Goal: Task Accomplishment & Management: Manage account settings

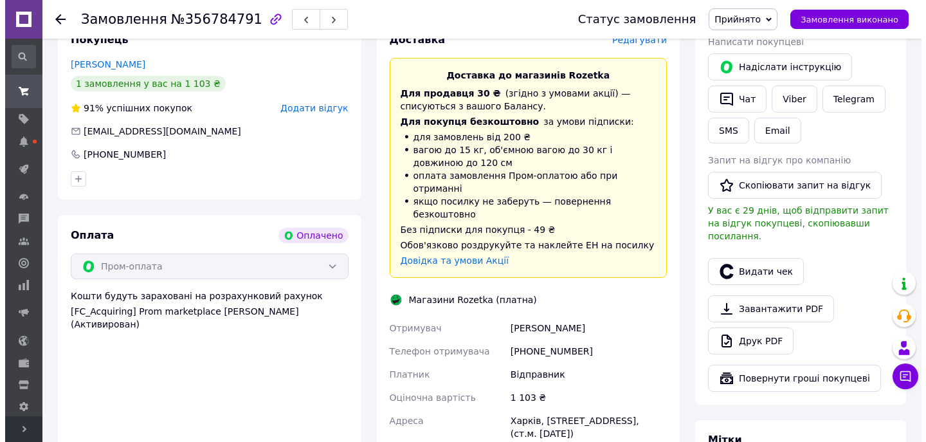
scroll to position [242, 0]
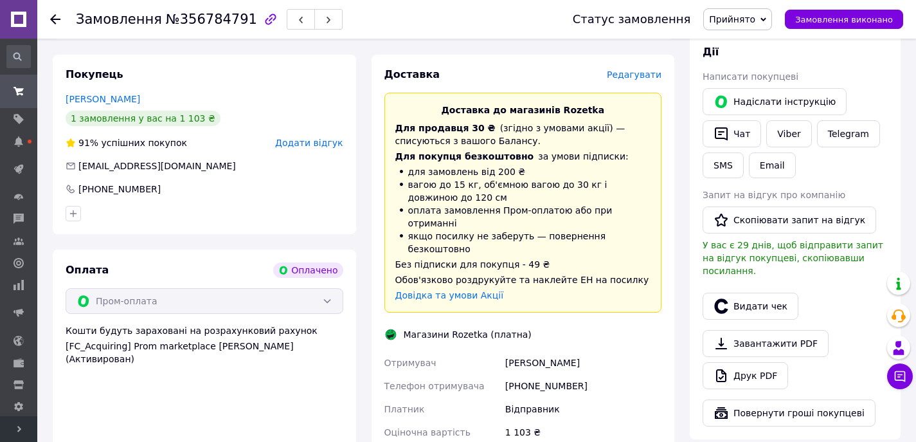
click at [629, 72] on span "Редагувати" at bounding box center [634, 74] width 55 height 10
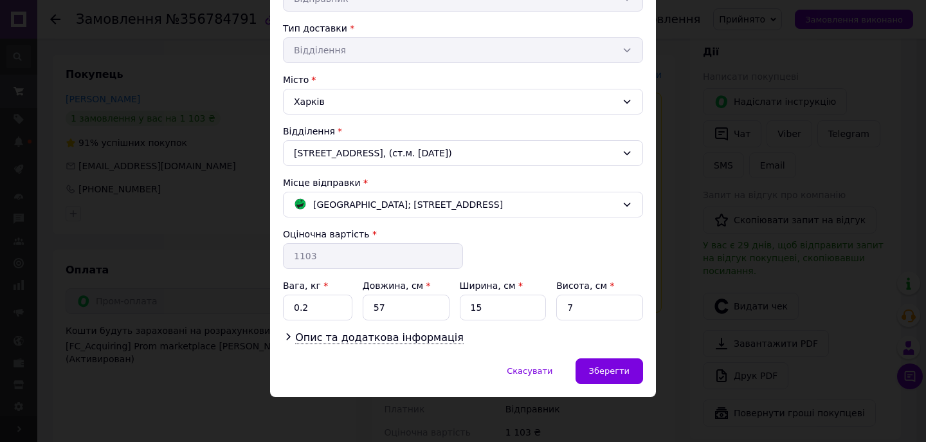
scroll to position [280, 0]
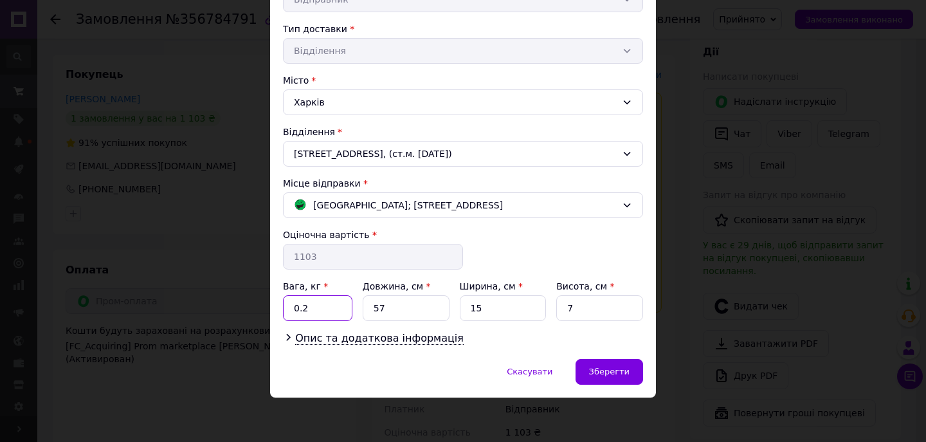
drag, startPoint x: 310, startPoint y: 311, endPoint x: 301, endPoint y: 311, distance: 9.0
click at [301, 311] on input "0.2" at bounding box center [317, 308] width 69 height 26
click at [308, 306] on input "0.5" at bounding box center [317, 308] width 69 height 26
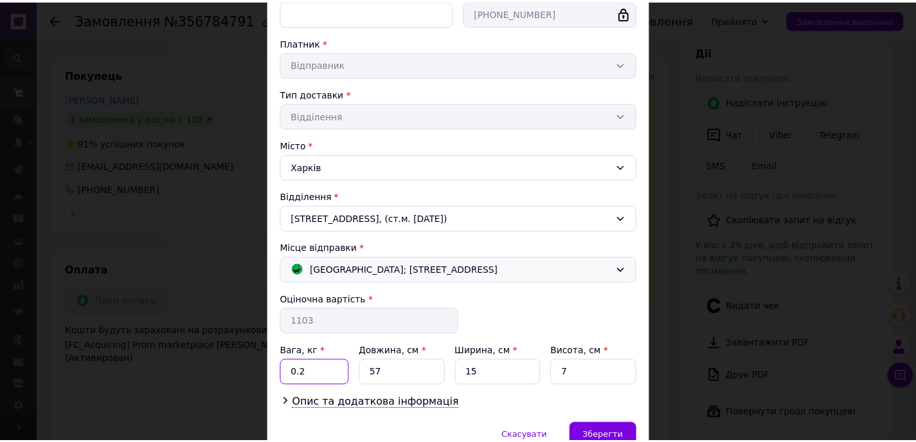
scroll to position [281, 0]
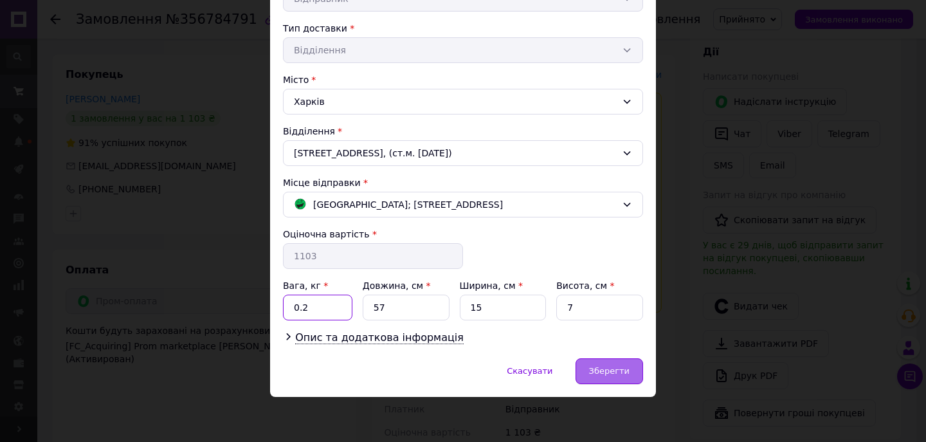
type input "0.2"
click at [600, 376] on div "Зберегти" at bounding box center [609, 371] width 68 height 26
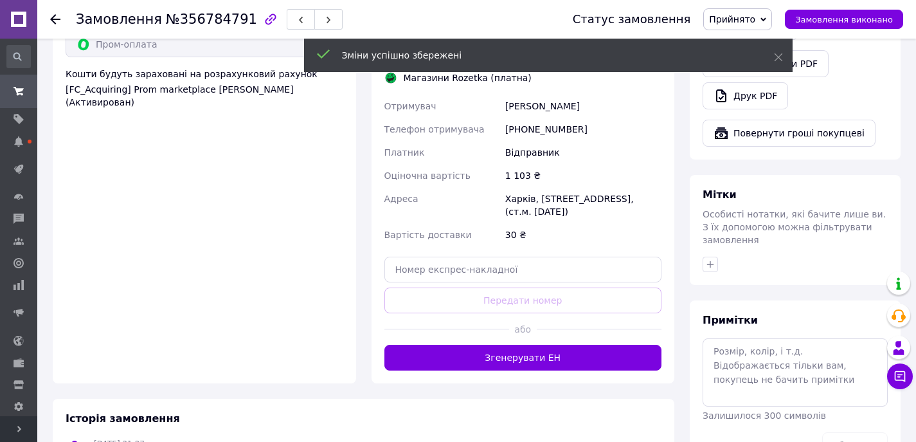
scroll to position [498, 0]
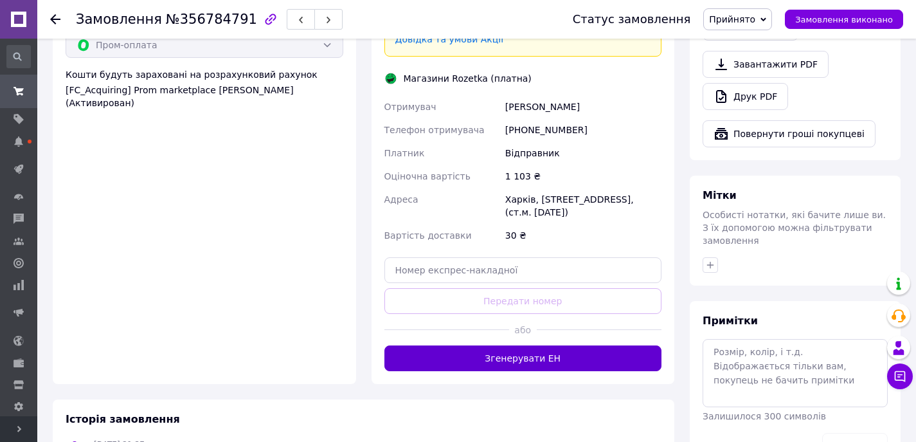
click at [531, 345] on button "Згенерувати ЕН" at bounding box center [523, 358] width 278 height 26
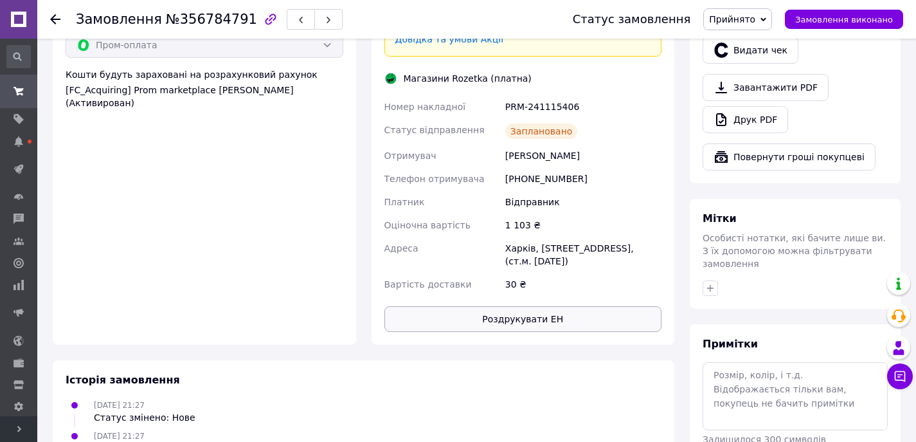
click at [518, 306] on button "Роздрукувати ЕН" at bounding box center [523, 319] width 278 height 26
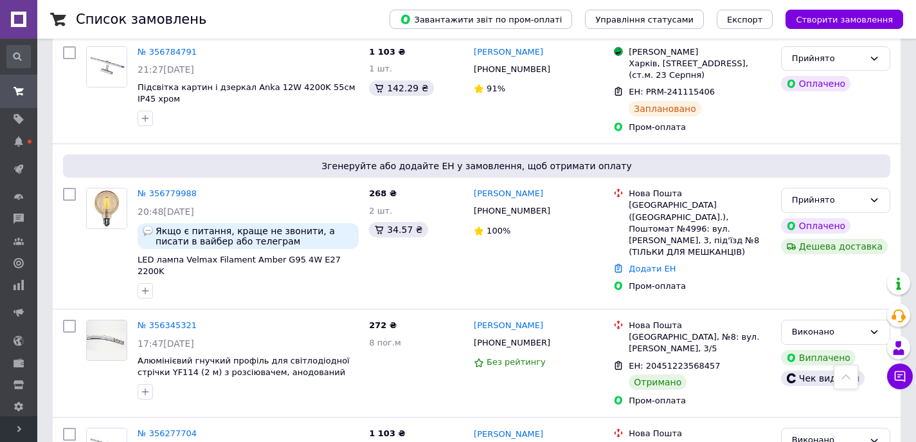
scroll to position [297, 0]
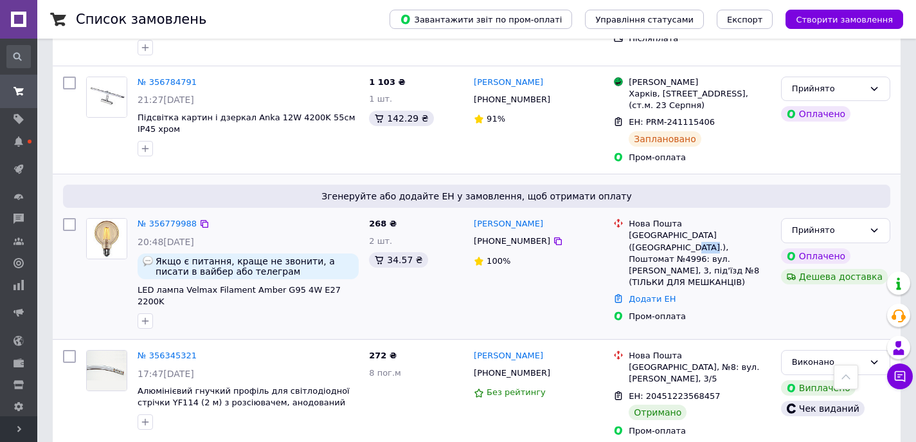
drag, startPoint x: 659, startPoint y: 247, endPoint x: 640, endPoint y: 247, distance: 19.3
click at [640, 247] on div "[GEOGRAPHIC_DATA] ([GEOGRAPHIC_DATA].), Поштомат №4996: вул. [PERSON_NAME], 3, …" at bounding box center [700, 259] width 142 height 59
copy div "4996"
click at [652, 294] on link "Додати ЕН" at bounding box center [652, 299] width 47 height 10
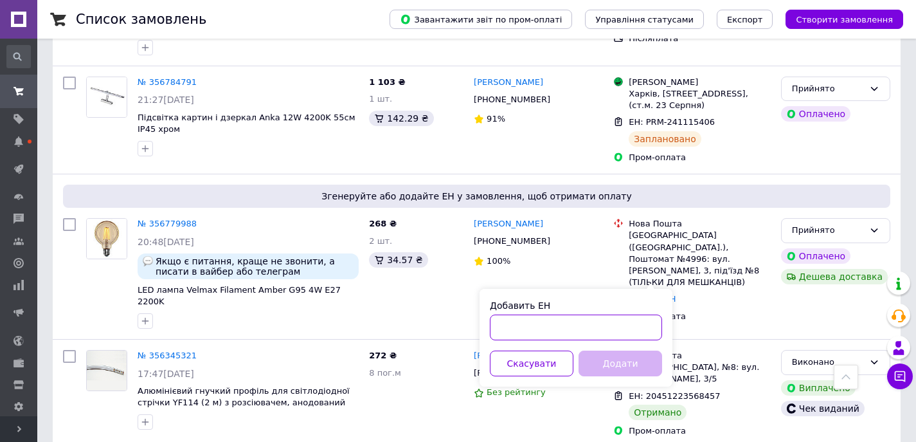
click at [570, 327] on input "Добавить ЕН" at bounding box center [576, 327] width 172 height 26
paste input "20451225230627"
type input "20451225230627"
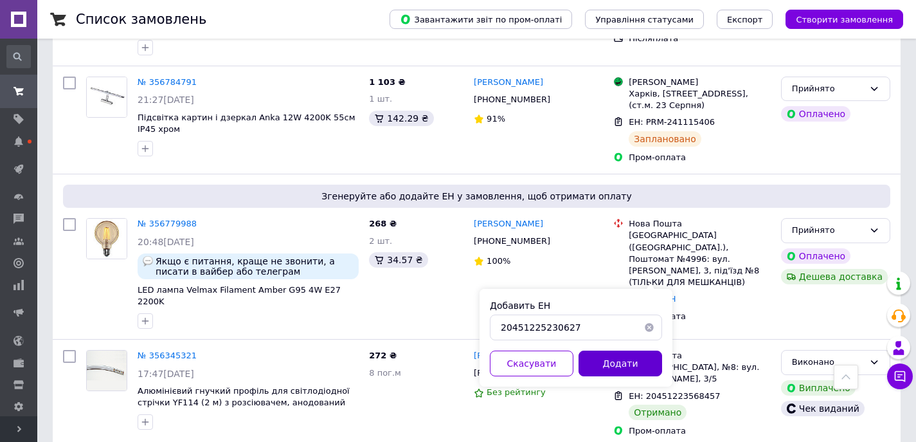
click at [613, 363] on button "Додати" at bounding box center [621, 363] width 84 height 26
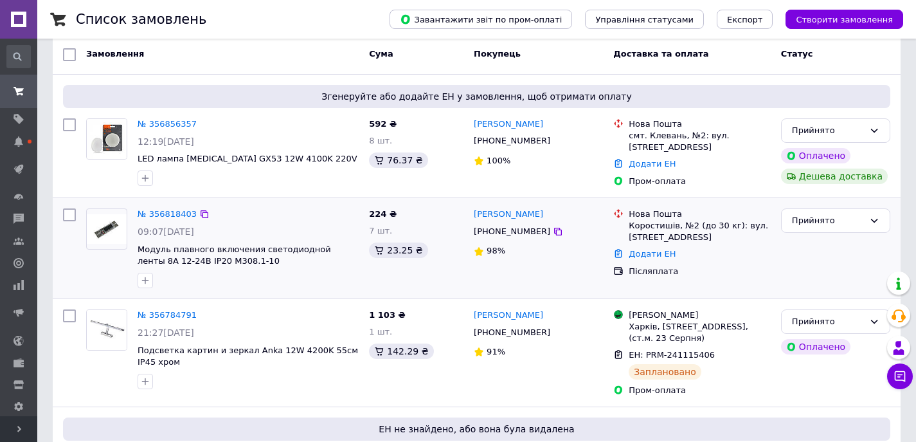
scroll to position [63, 0]
click at [651, 255] on link "Додати ЕН" at bounding box center [652, 255] width 47 height 10
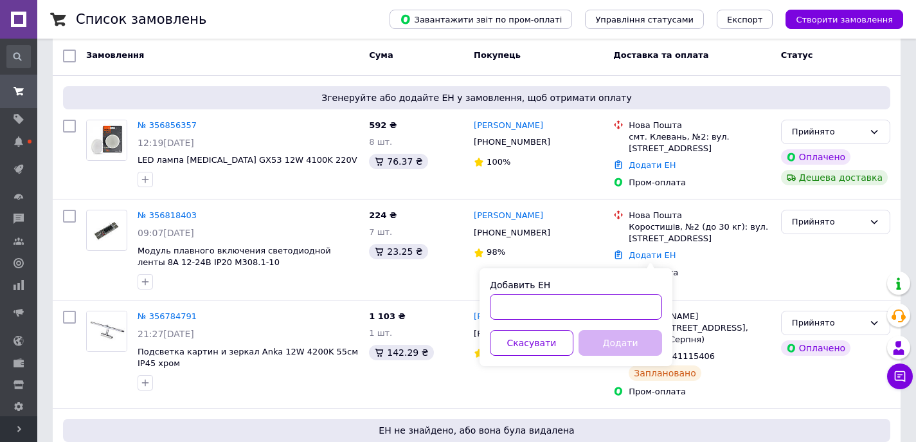
click at [592, 296] on input "Добавить ЕН" at bounding box center [576, 307] width 172 height 26
paste input "20451225232336"
type input "20451225232336"
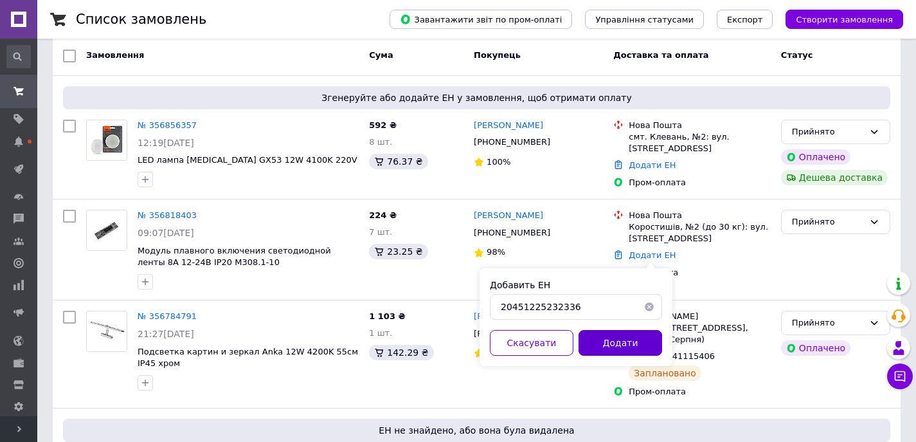
click at [627, 336] on button "Додати" at bounding box center [621, 343] width 84 height 26
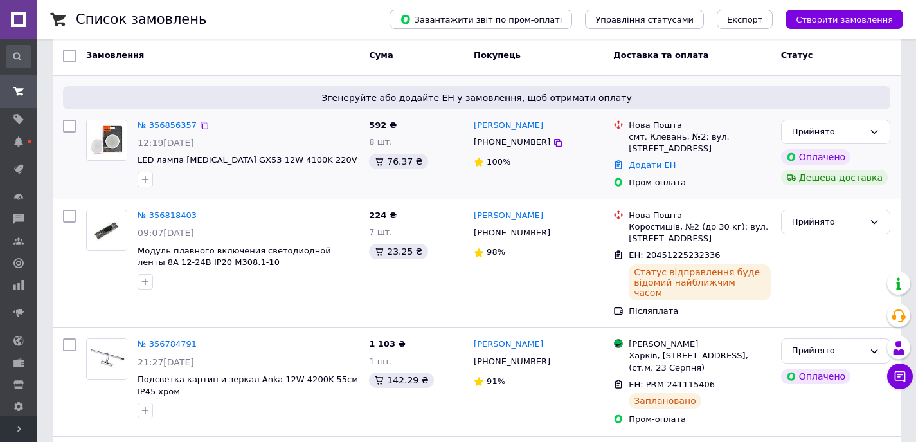
click at [642, 174] on div "Пром-оплата" at bounding box center [699, 182] width 147 height 17
click at [644, 172] on div "Додати ЕН" at bounding box center [699, 165] width 147 height 17
click at [644, 167] on link "Додати ЕН" at bounding box center [652, 165] width 47 height 10
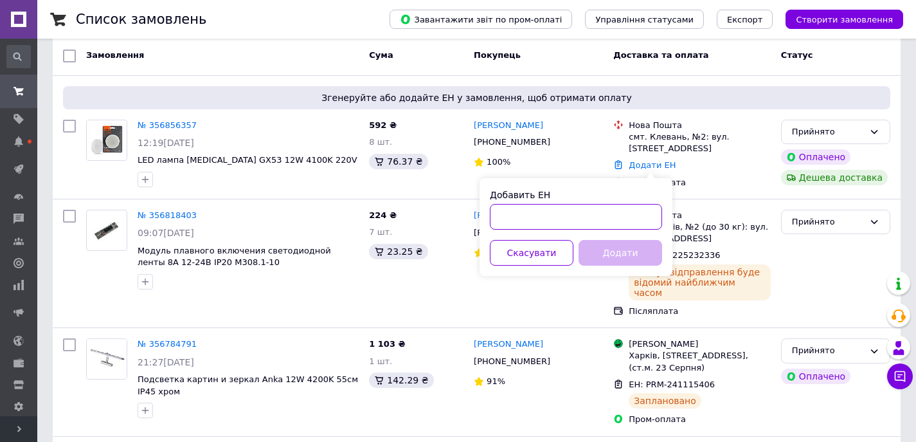
click at [577, 212] on input "Добавить ЕН" at bounding box center [576, 217] width 172 height 26
paste input "20451225233570"
type input "20451225233570"
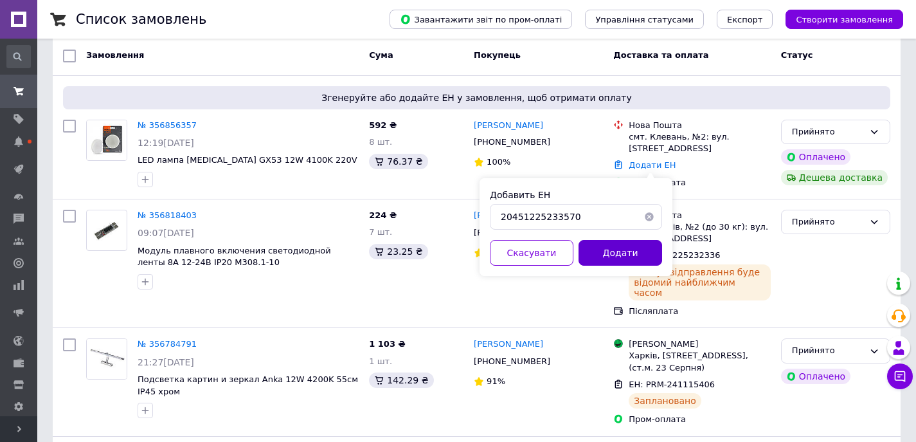
click at [614, 256] on button "Додати" at bounding box center [621, 253] width 84 height 26
